Goal: Information Seeking & Learning: Learn about a topic

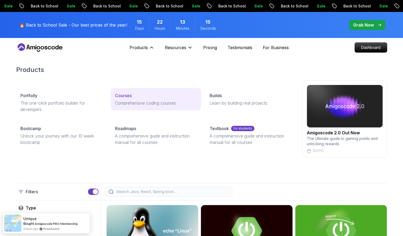
click at [132, 96] on div "Courses" at bounding box center [156, 95] width 82 height 6
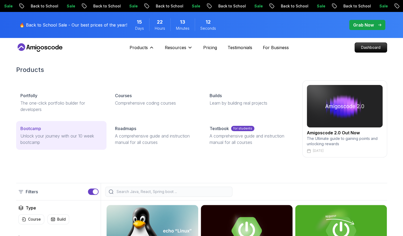
click at [42, 126] on div "Bootcamp" at bounding box center [61, 128] width 82 height 6
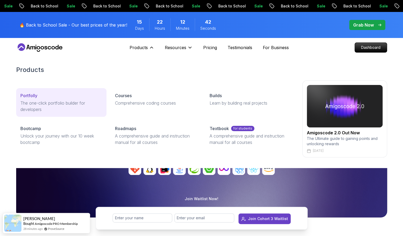
click at [45, 100] on p "The one-click portfolio builder for developers" at bounding box center [61, 106] width 82 height 13
click at [42, 95] on div "Portfolly" at bounding box center [61, 95] width 82 height 6
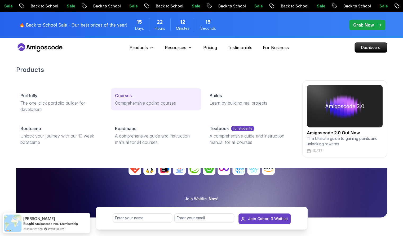
click at [131, 102] on p "Comprehensive coding courses" at bounding box center [156, 103] width 82 height 6
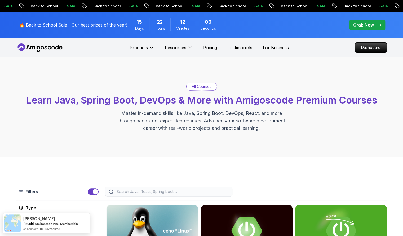
click at [40, 50] on icon at bounding box center [40, 47] width 48 height 8
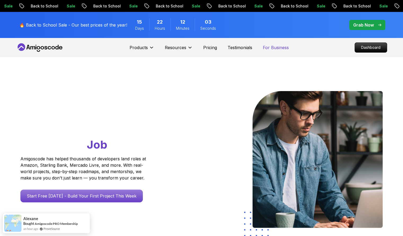
click at [283, 47] on p "For Business" at bounding box center [276, 47] width 26 height 6
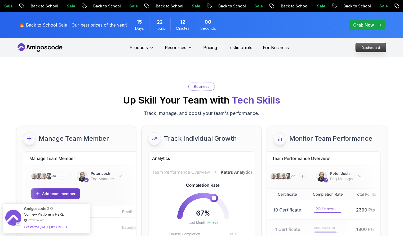
click at [375, 45] on p "Dashboard" at bounding box center [371, 47] width 30 height 9
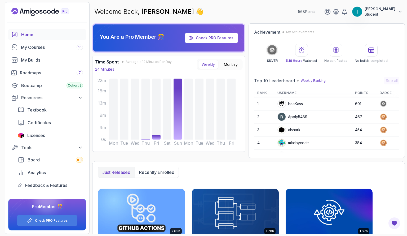
click at [400, 9] on icon at bounding box center [400, 11] width 5 height 5
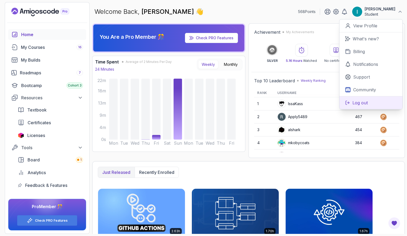
click at [361, 102] on p "Log out" at bounding box center [360, 102] width 15 height 6
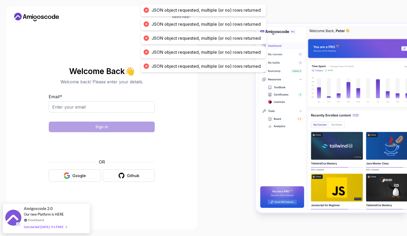
click at [216, 98] on div at bounding box center [306, 118] width 204 height 236
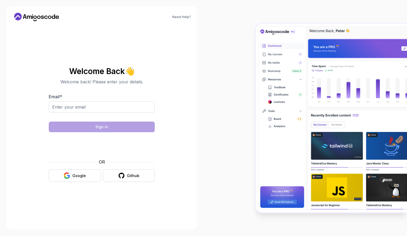
click at [34, 18] on icon at bounding box center [37, 17] width 48 height 8
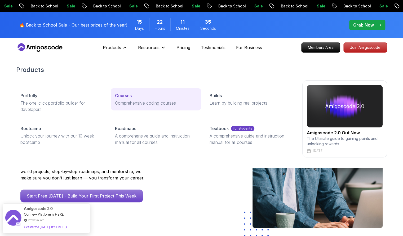
click at [125, 97] on p "Courses" at bounding box center [123, 95] width 17 height 6
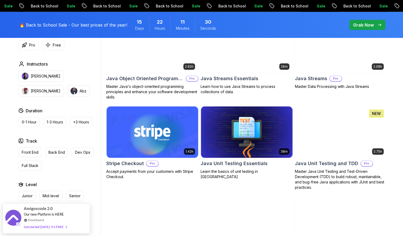
scroll to position [848, 0]
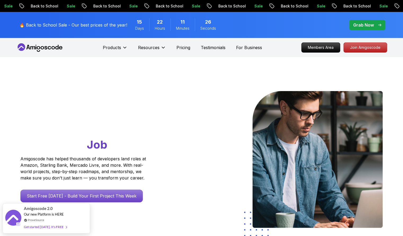
click at [48, 46] on icon at bounding box center [40, 47] width 48 height 8
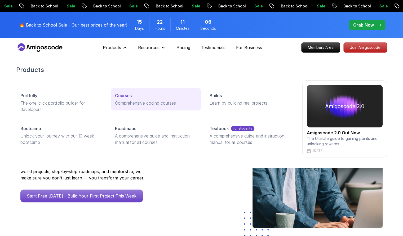
click at [128, 97] on p "Courses" at bounding box center [123, 95] width 17 height 6
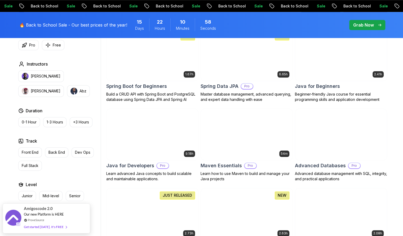
scroll to position [17, 0]
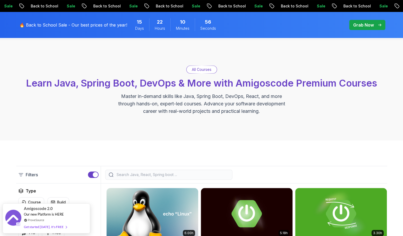
click at [193, 69] on p "All Courses" at bounding box center [202, 69] width 20 height 5
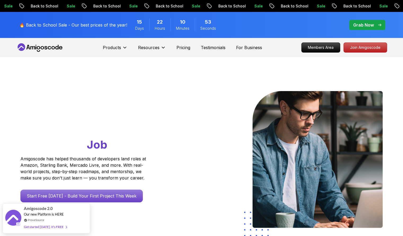
click at [39, 46] on icon at bounding box center [40, 47] width 48 height 8
click at [354, 45] on p "Join Amigoscode" at bounding box center [365, 47] width 41 height 9
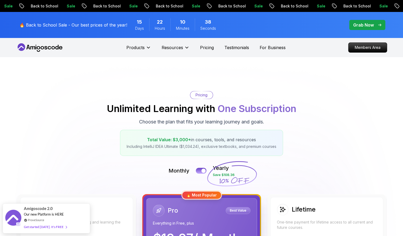
click at [59, 48] on icon at bounding box center [40, 47] width 48 height 8
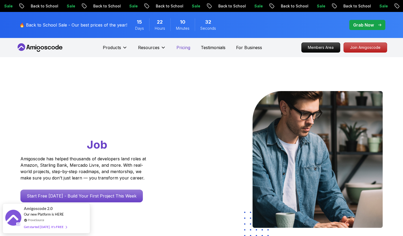
click at [189, 47] on p "Pricing" at bounding box center [184, 47] width 14 height 6
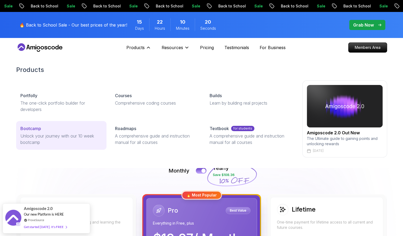
click at [59, 122] on link "Bootcamp Unlock your journey with our 10 week bootcamp" at bounding box center [61, 135] width 90 height 29
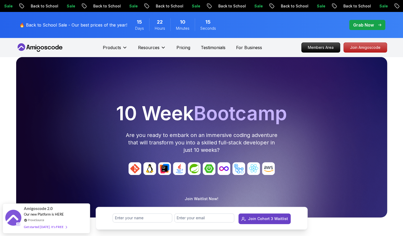
click at [33, 43] on nav "Products Resources Pricing Testimonials For Business Members Area Join Amigosco…" at bounding box center [201, 47] width 371 height 19
click at [32, 47] on icon at bounding box center [32, 47] width 5 height 3
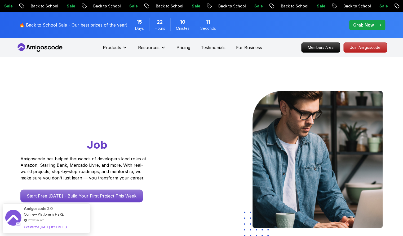
click at [137, 26] on span "Days" at bounding box center [139, 28] width 9 height 5
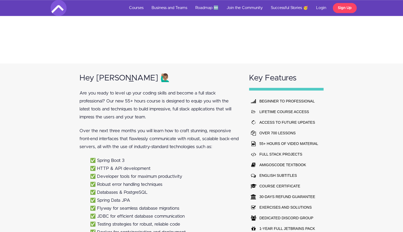
scroll to position [260, 0]
click at [82, 155] on div "Hey Amigo 🙋🏽‍♂️ Are you ready to level up your coding skills and become a full …" at bounding box center [160, 185] width 170 height 244
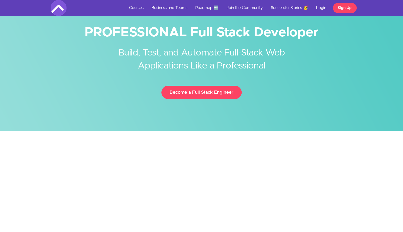
scroll to position [0, 0]
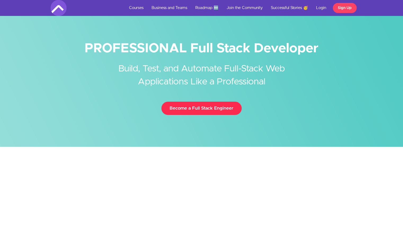
click at [184, 108] on link "Become a Full Stack Engineer" at bounding box center [201, 108] width 80 height 13
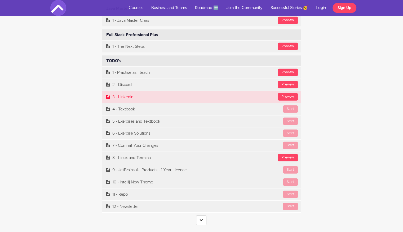
scroll to position [2090, 0]
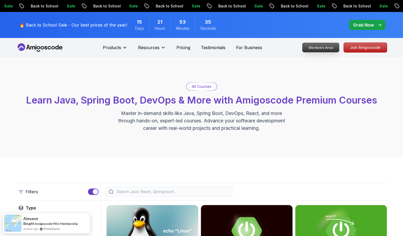
click at [325, 47] on p "Members Area" at bounding box center [321, 47] width 37 height 9
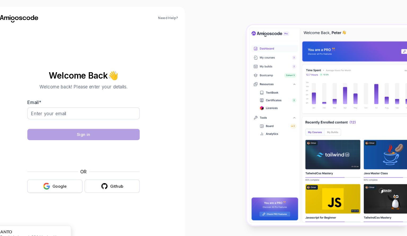
click at [93, 175] on button "Google" at bounding box center [75, 175] width 52 height 12
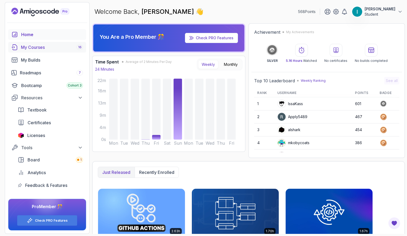
click at [40, 46] on div "My Courses 16" at bounding box center [52, 47] width 62 height 6
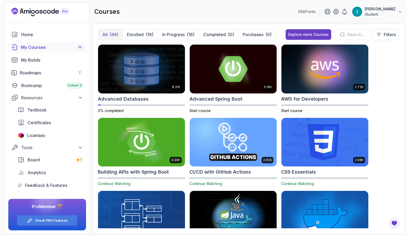
click at [348, 36] on input "text" at bounding box center [356, 34] width 19 height 6
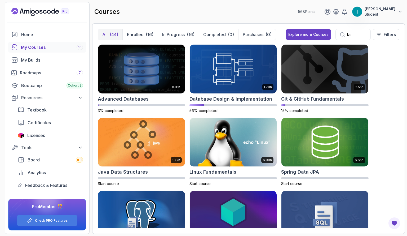
type input "t"
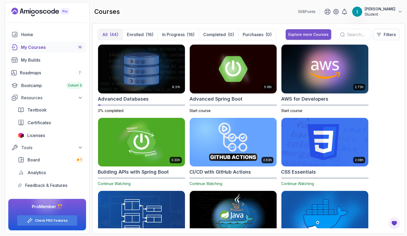
click at [313, 29] on button "Explore more Courses" at bounding box center [309, 34] width 46 height 11
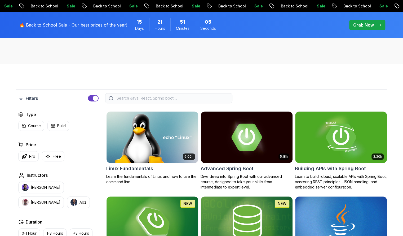
scroll to position [90, 0]
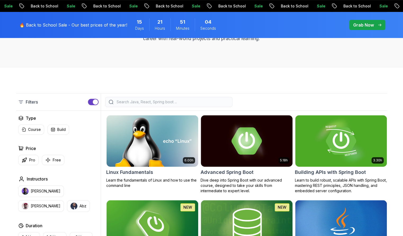
click at [161, 102] on input "search" at bounding box center [172, 101] width 113 height 5
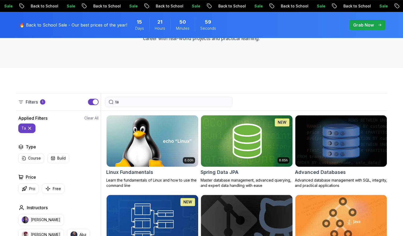
type input "t"
